Goal: Navigation & Orientation: Find specific page/section

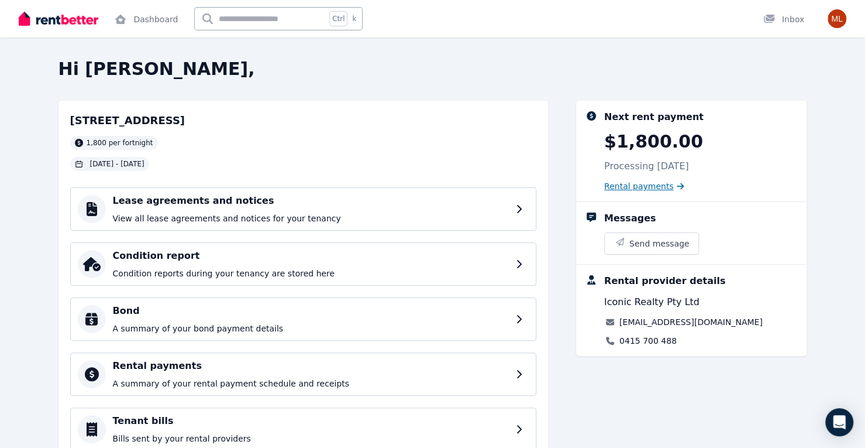
click at [632, 189] on span "Rental payments" at bounding box center [639, 186] width 70 height 12
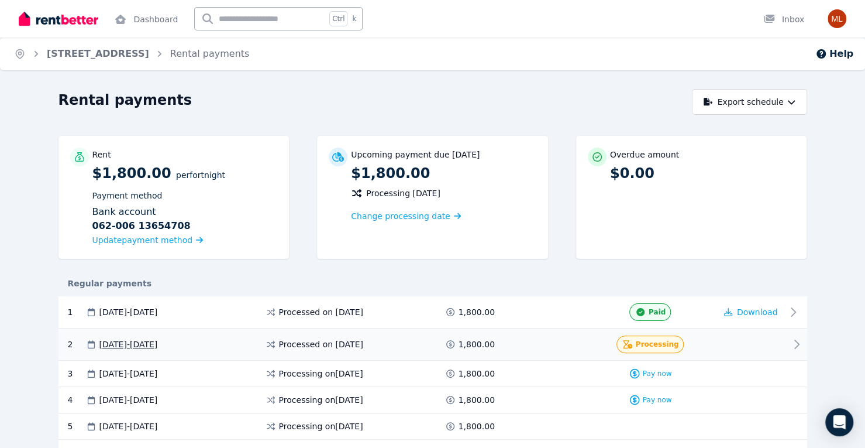
scroll to position [1, 0]
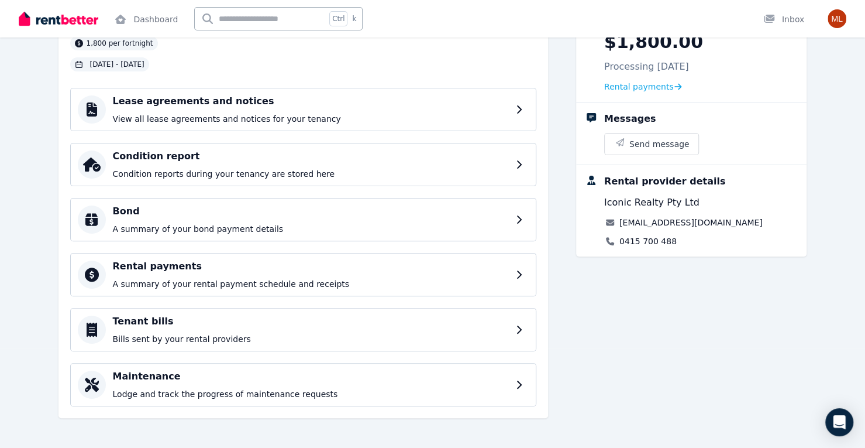
scroll to position [98, 0]
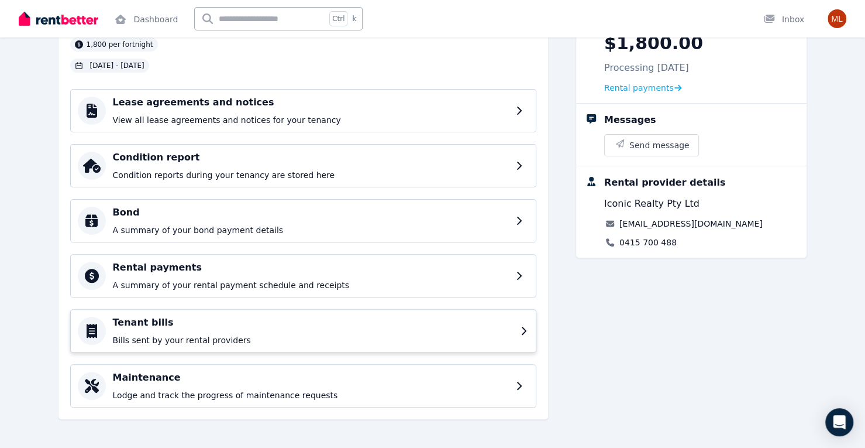
click at [392, 340] on p "Bills sent by your rental providers" at bounding box center [313, 340] width 401 height 12
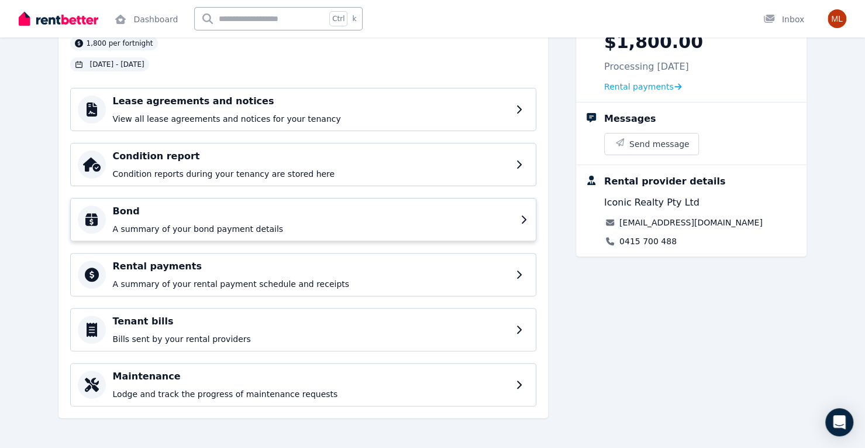
scroll to position [98, 0]
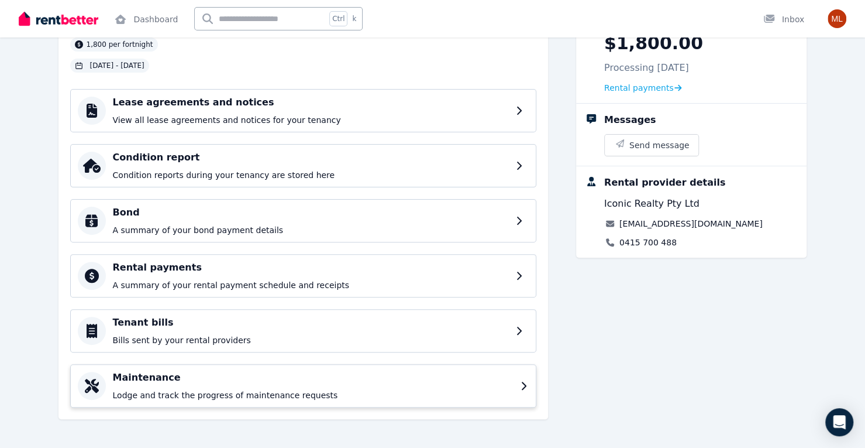
click at [338, 396] on p "Lodge and track the progress of maintenance requests" at bounding box center [313, 395] width 401 height 12
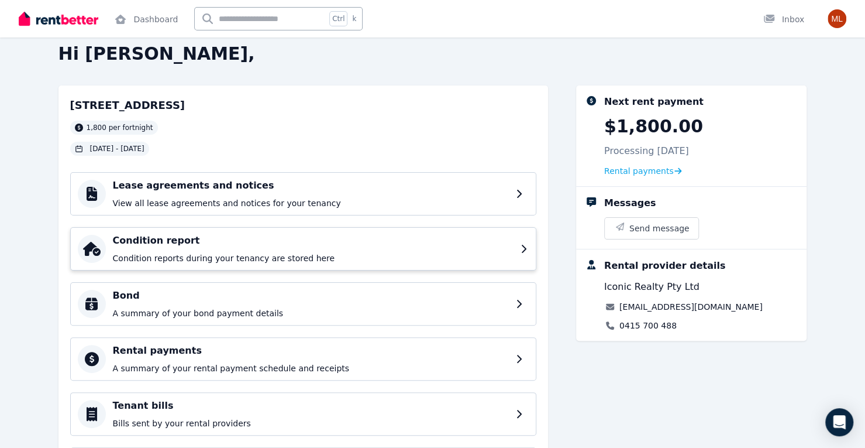
scroll to position [14, 0]
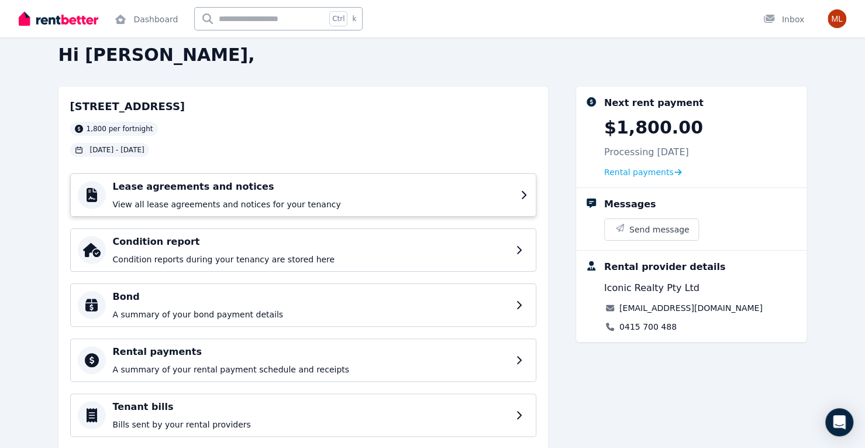
click at [410, 204] on p "View all lease agreements and notices for your tenancy" at bounding box center [313, 204] width 401 height 12
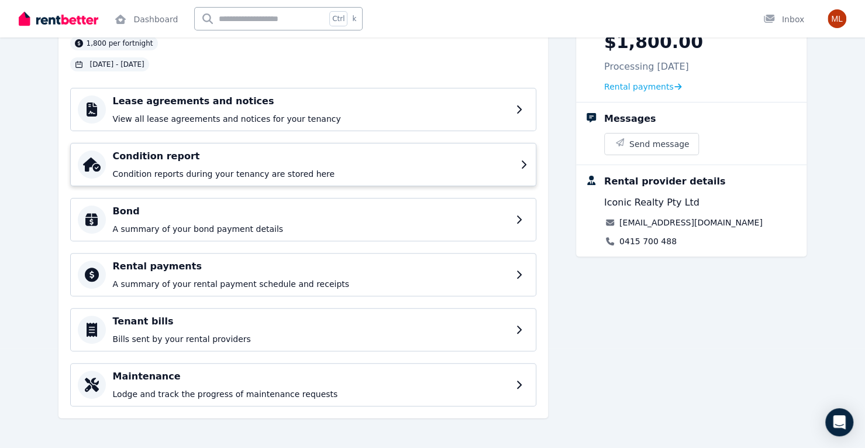
scroll to position [99, 0]
click at [640, 242] on link "0415 700 488" at bounding box center [648, 241] width 57 height 12
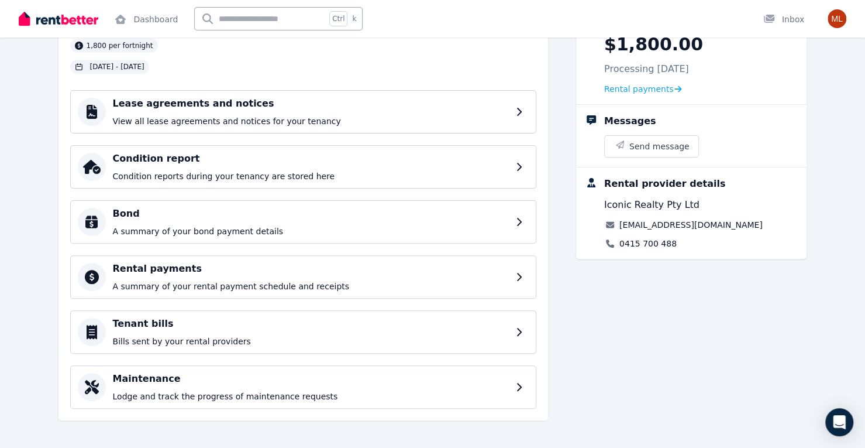
scroll to position [0, 0]
